Goal: Task Accomplishment & Management: Manage account settings

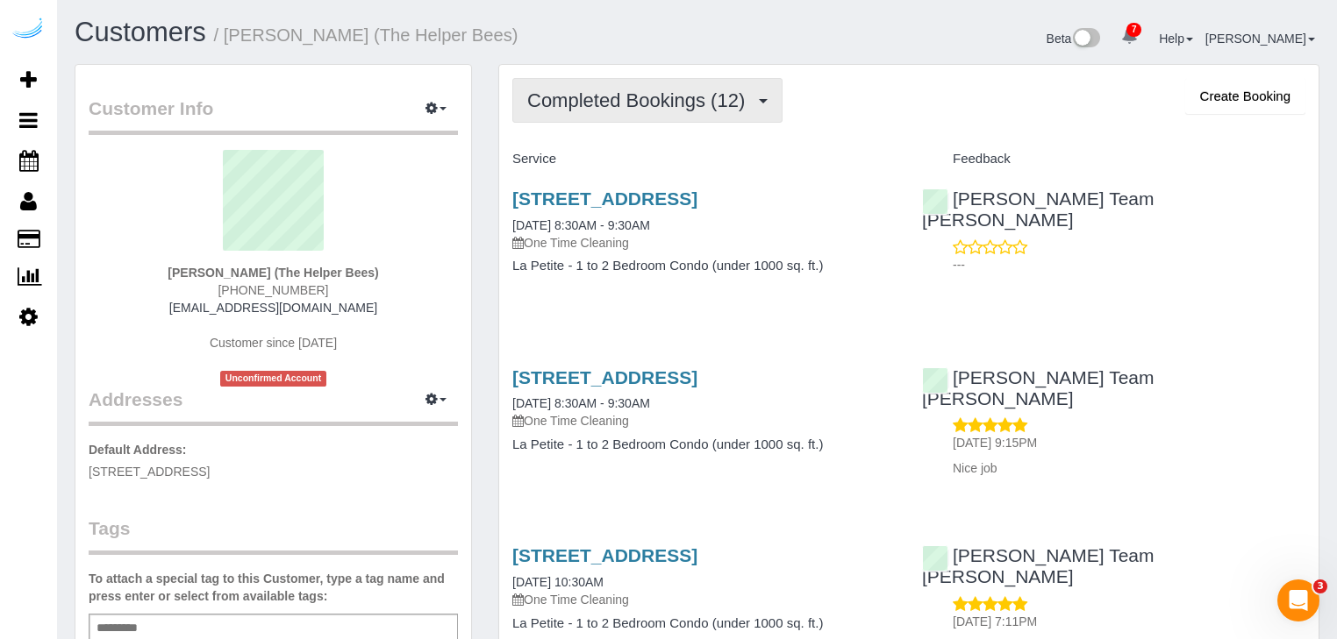
click at [746, 108] on span "Completed Bookings (12)" at bounding box center [640, 100] width 226 height 22
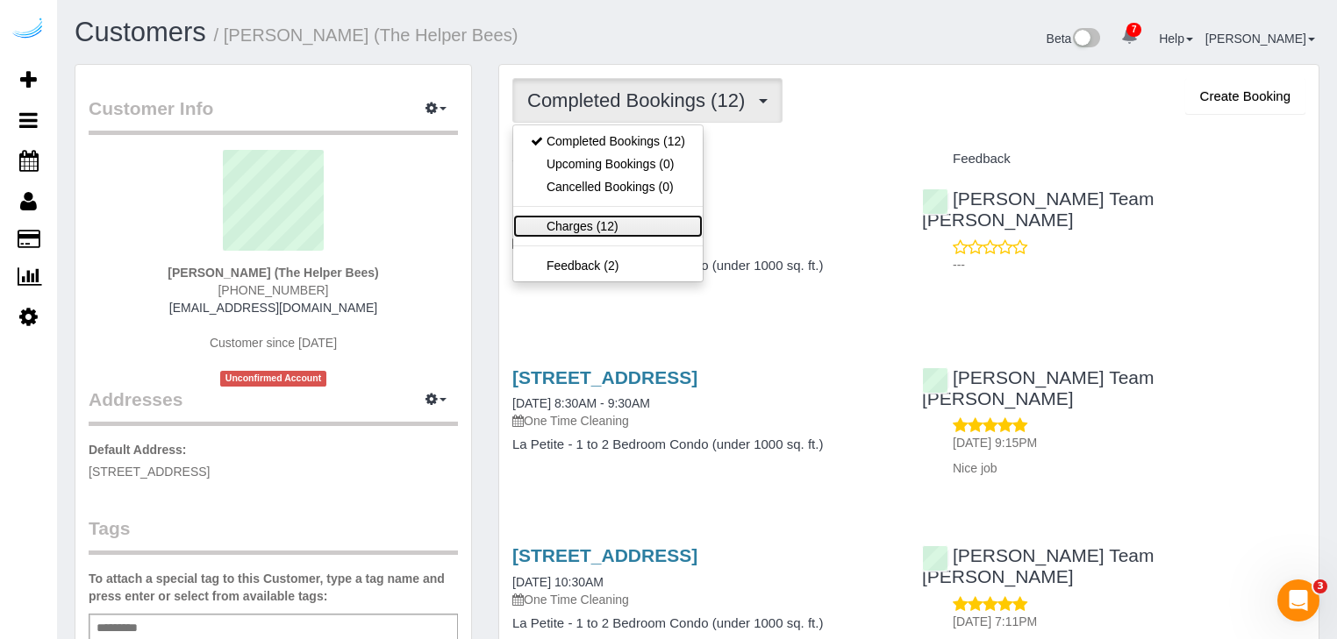
click at [634, 223] on link "Charges (12)" at bounding box center [607, 226] width 189 height 23
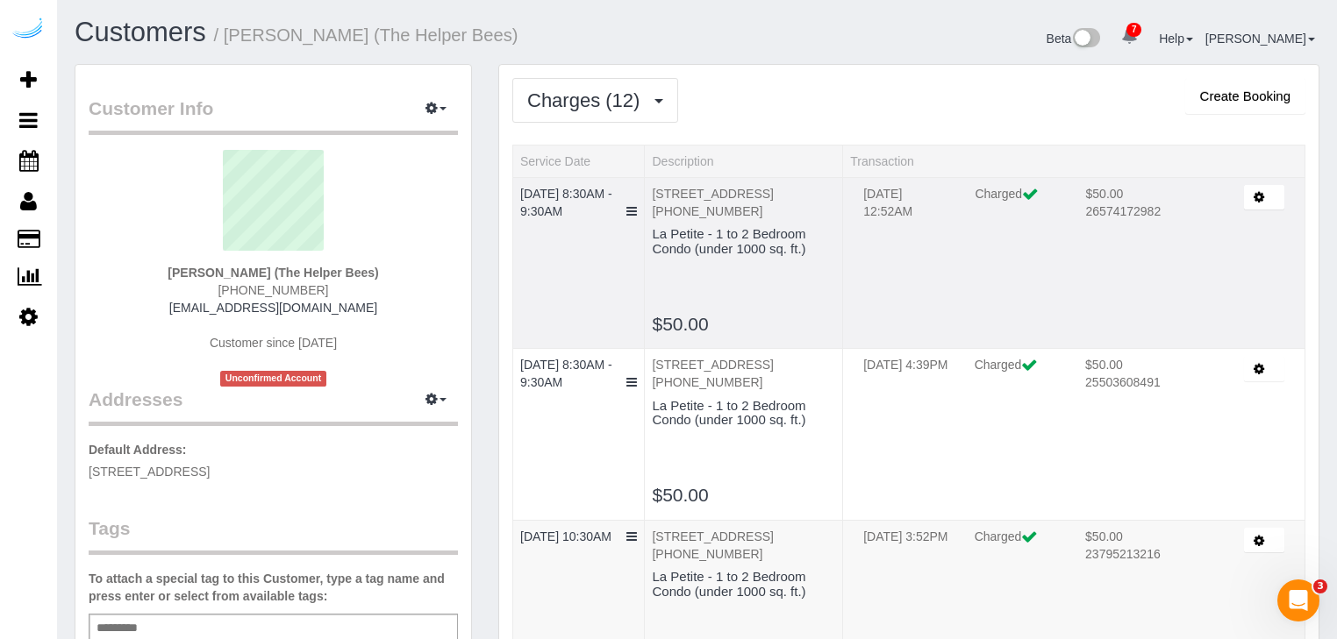
click at [1258, 203] on button "button" at bounding box center [1264, 197] width 40 height 25
click at [1218, 258] on link "Send Invoice" at bounding box center [1214, 253] width 139 height 23
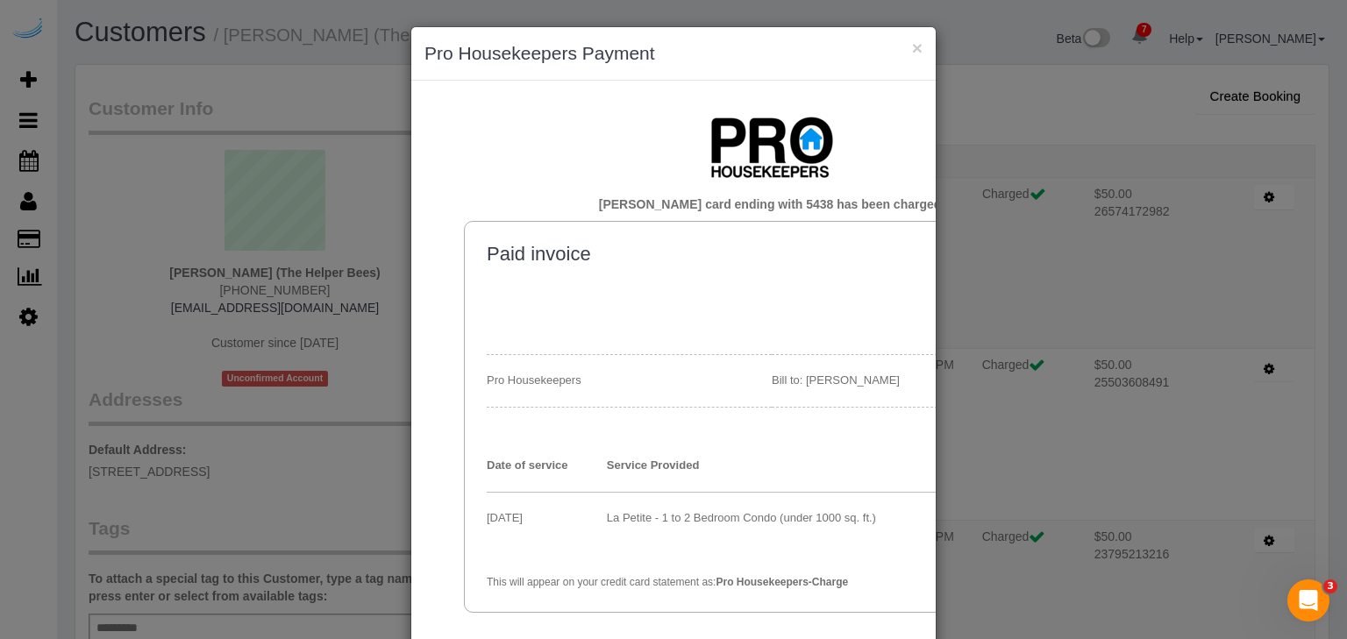
click at [828, 427] on td "Paid invoice Billing date: August 09, 2025 Pro Housekeepers Bill to: Savita Bha…" at bounding box center [772, 417] width 570 height 347
click at [991, 330] on div "× Pro Housekeepers Payment Savita Bhardwaj's card ending with 5438 has been cha…" at bounding box center [673, 319] width 1347 height 639
click at [905, 49] on h3 "Pro Housekeepers Payment" at bounding box center [674, 53] width 498 height 26
click at [916, 46] on button "×" at bounding box center [917, 48] width 11 height 18
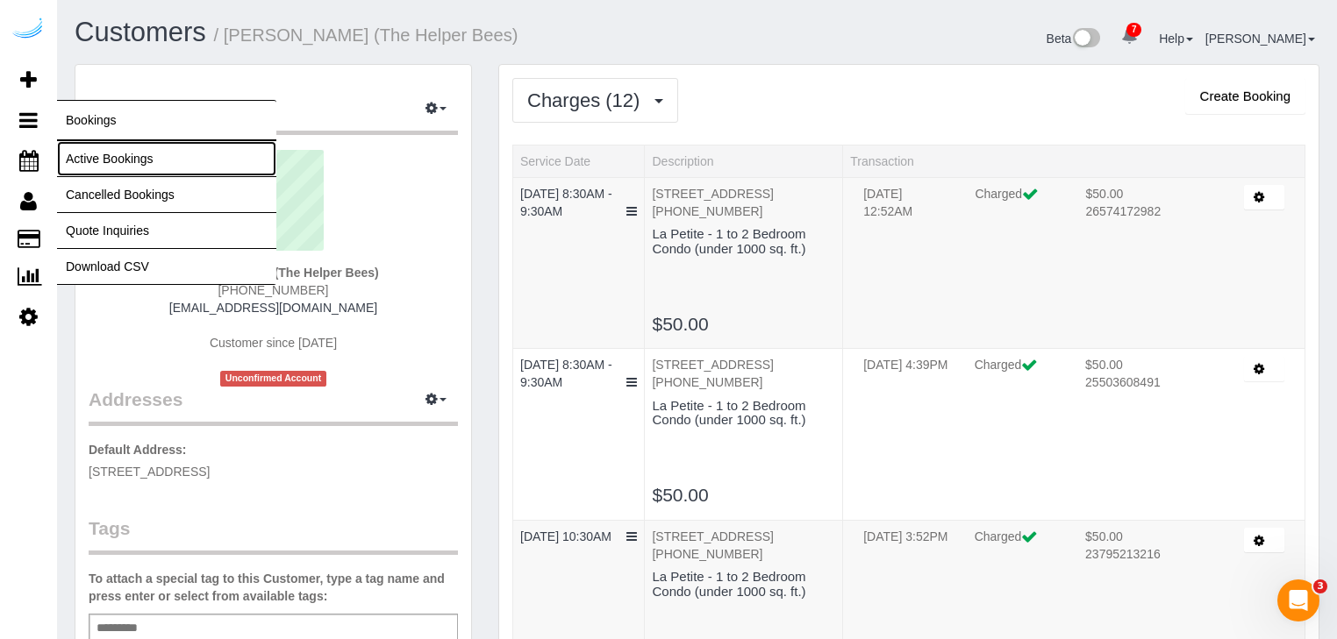
click at [91, 162] on link "Active Bookings" at bounding box center [166, 158] width 219 height 35
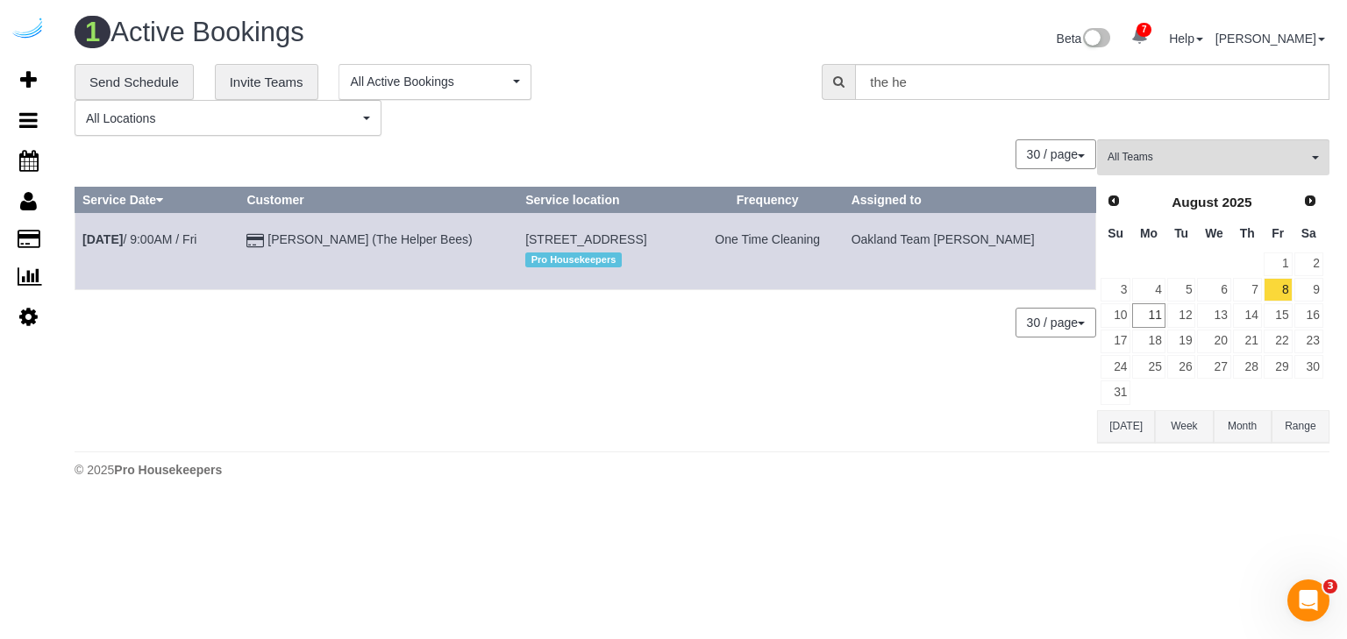
click at [1234, 425] on button "Month" at bounding box center [1243, 427] width 58 height 32
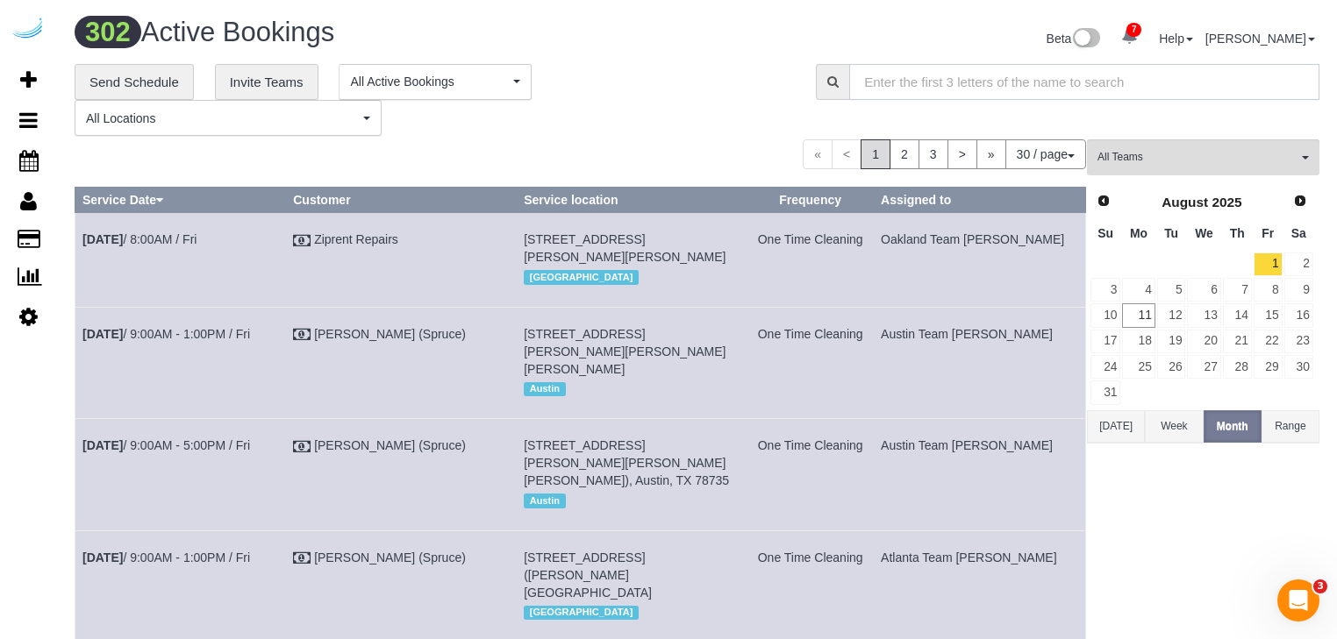
click at [900, 75] on input "text" at bounding box center [1084, 82] width 470 height 36
click at [1161, 425] on button "Week" at bounding box center [1174, 427] width 58 height 32
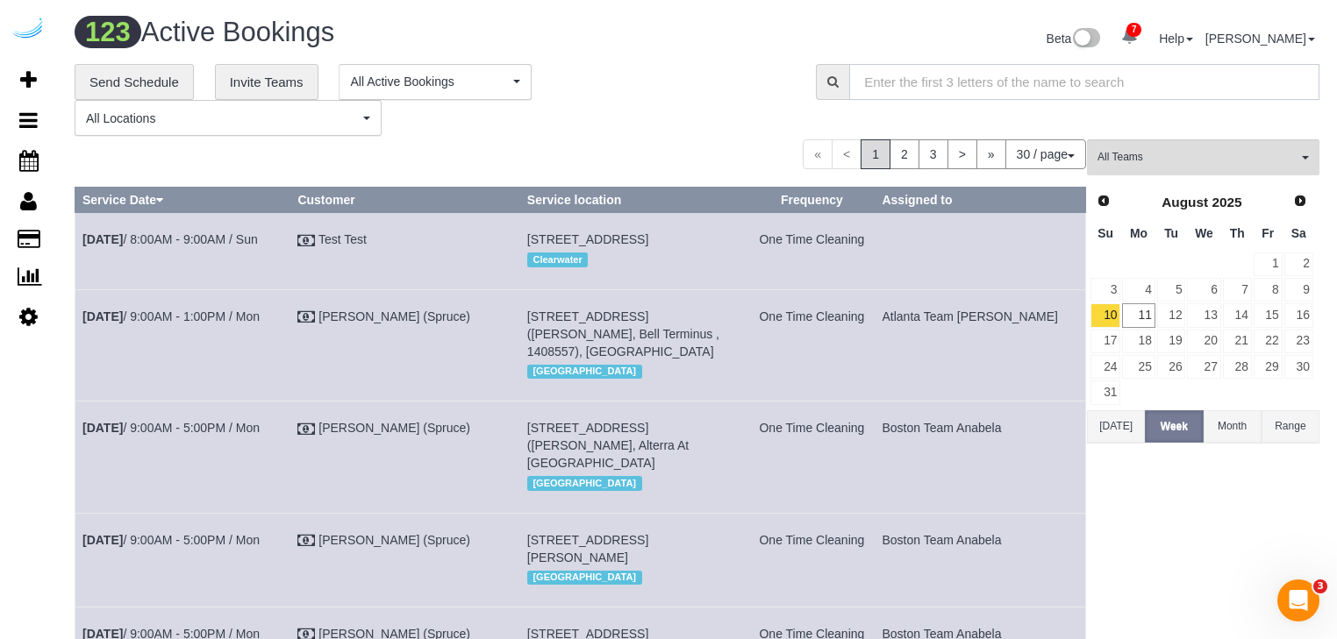
click at [881, 85] on input "text" at bounding box center [1084, 82] width 470 height 36
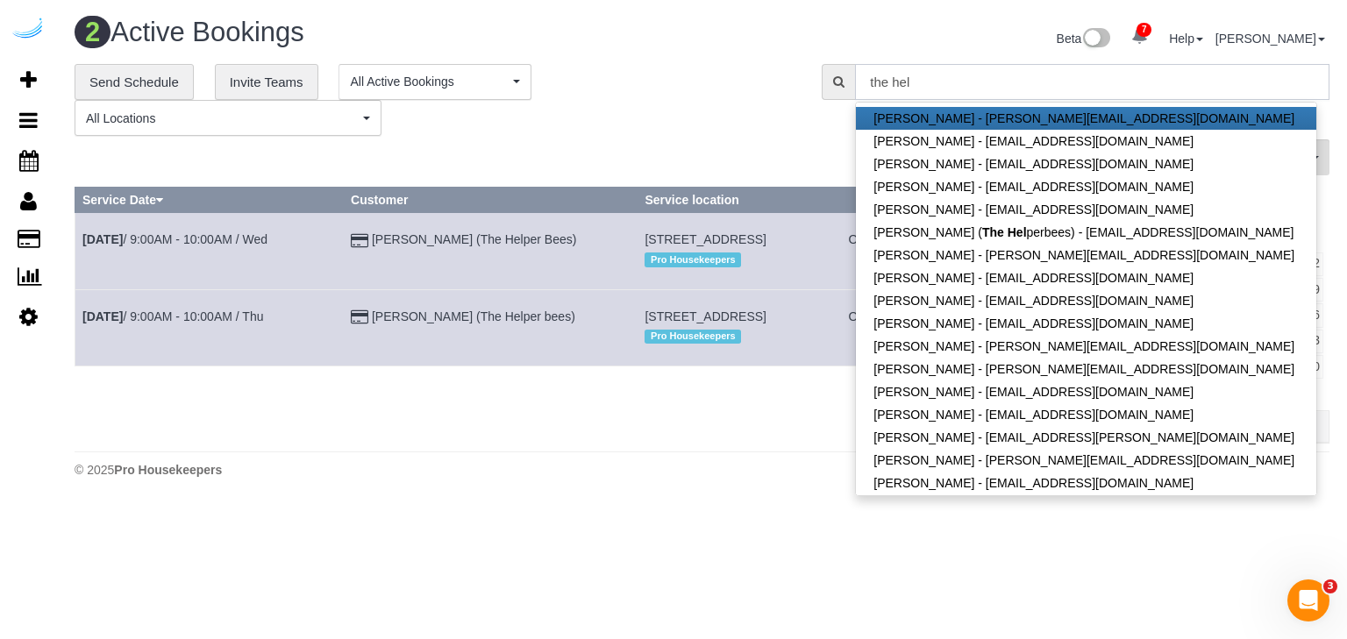
type input "the hel"
click at [664, 137] on div "**********" at bounding box center [702, 254] width 1255 height 380
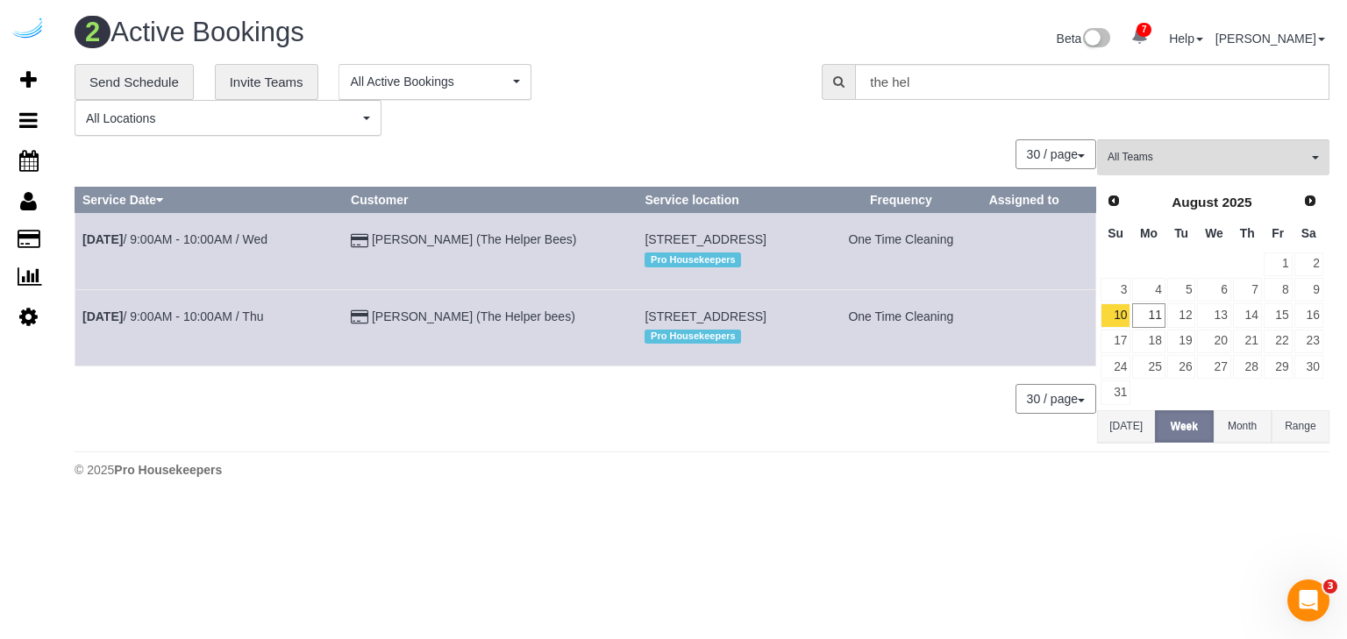
click at [818, 423] on div "0 Bookings found. We couldn't find any bookings that matched your search. Creat…" at bounding box center [586, 291] width 1023 height 304
click at [843, 561] on body "7 Beta Your Notifications You have 0 alerts × You have 1 to charge for 08/08/20…" at bounding box center [673, 319] width 1347 height 639
click at [139, 398] on div "30 / page 10 / page 20 / page 30 / page 40 / page 50 / page 100 / page" at bounding box center [586, 399] width 1022 height 30
